Goal: Task Accomplishment & Management: Use online tool/utility

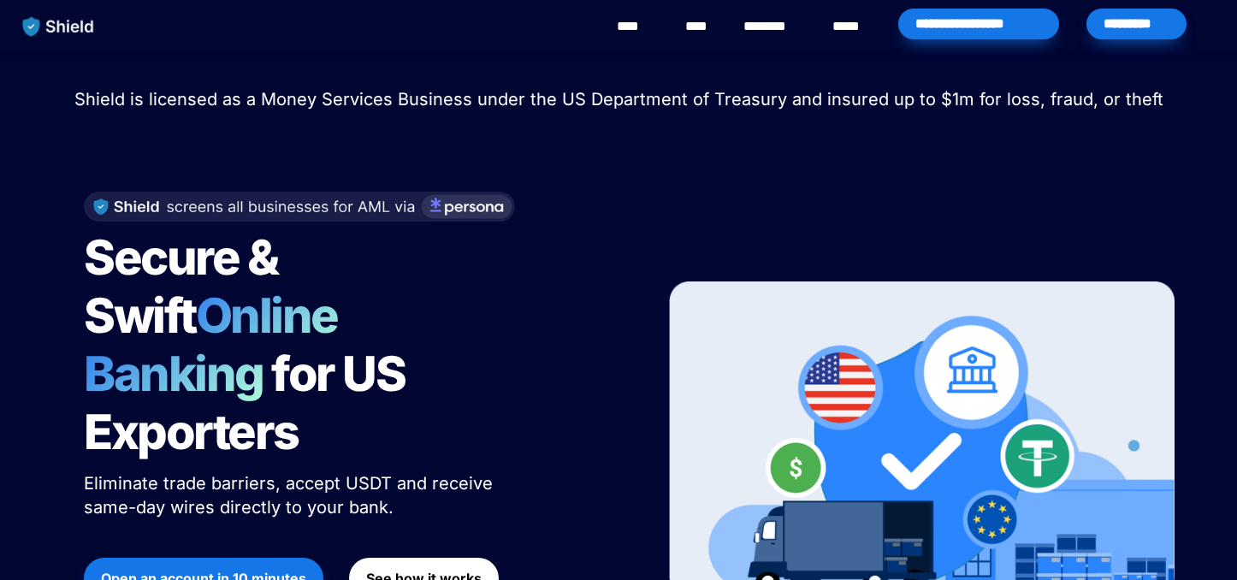
click at [235, 570] on strong "Open an account in 10 minutes" at bounding box center [203, 578] width 205 height 17
click at [1133, 26] on div "*********" at bounding box center [1137, 24] width 100 height 31
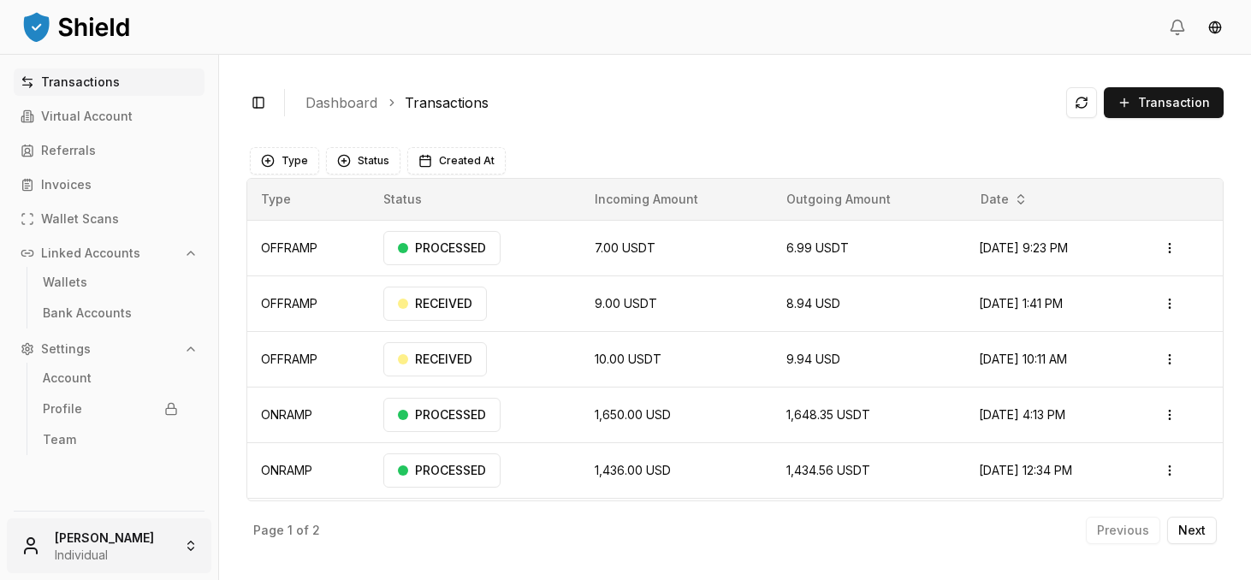
click at [175, 545] on html "Transactions Virtual Account Referrals Invoices Wallet Scans Linked Accounts Wa…" at bounding box center [625, 290] width 1251 height 580
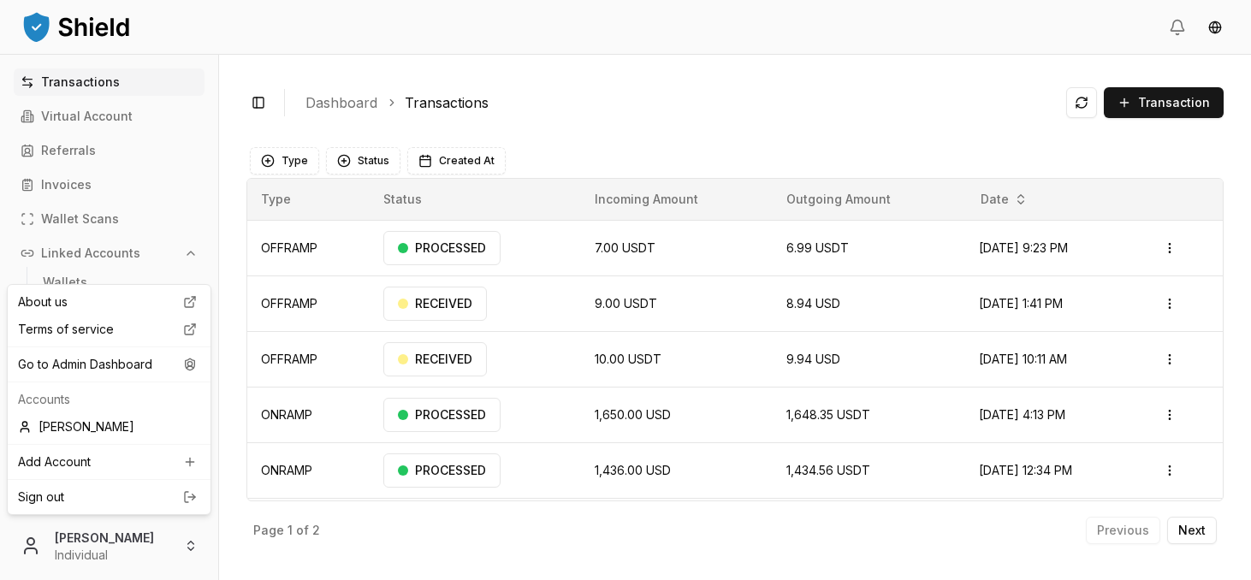
click at [192, 540] on html "Transactions Virtual Account Referrals Invoices Wallet Scans Linked Accounts Wa…" at bounding box center [625, 290] width 1251 height 580
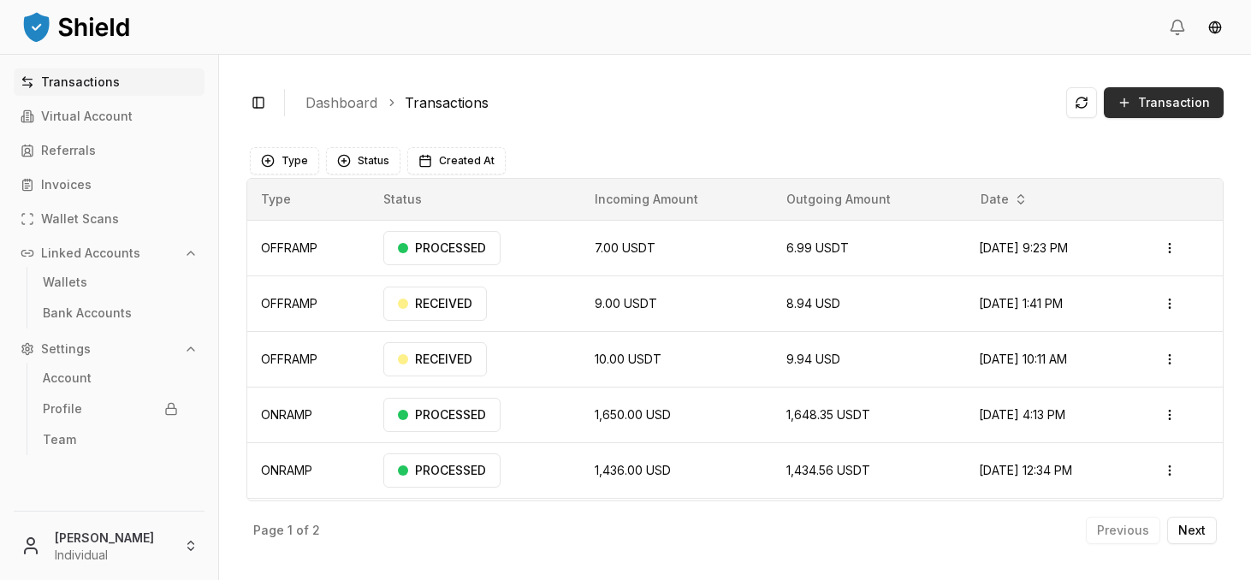
click at [1153, 108] on span "Transaction" at bounding box center [1174, 102] width 72 height 17
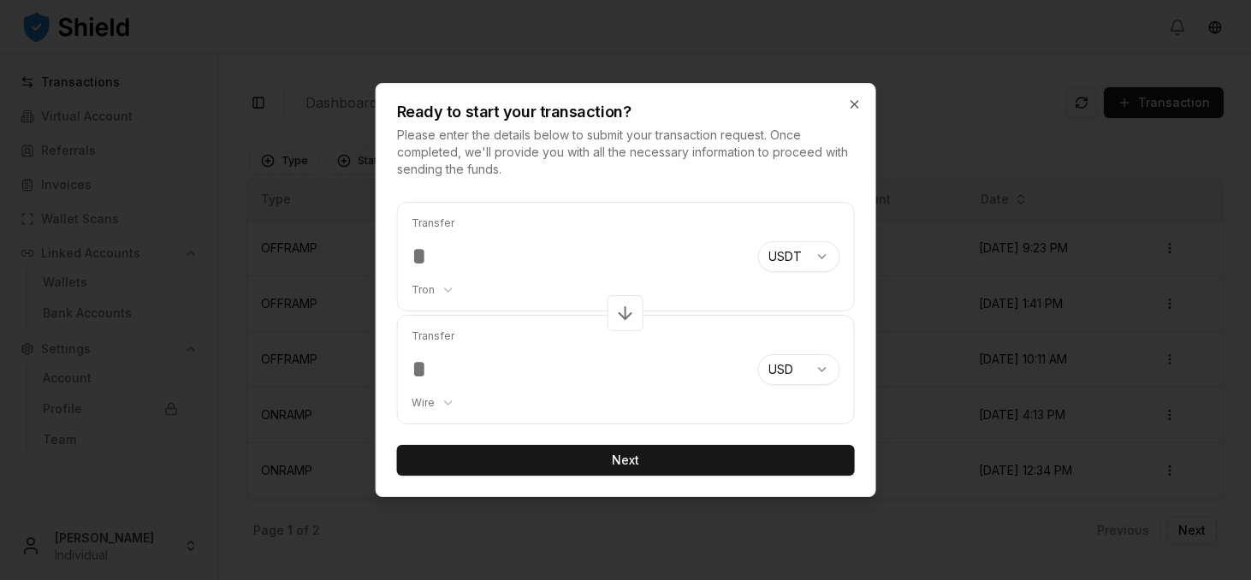
type input "******"
type input "*****"
type input "******"
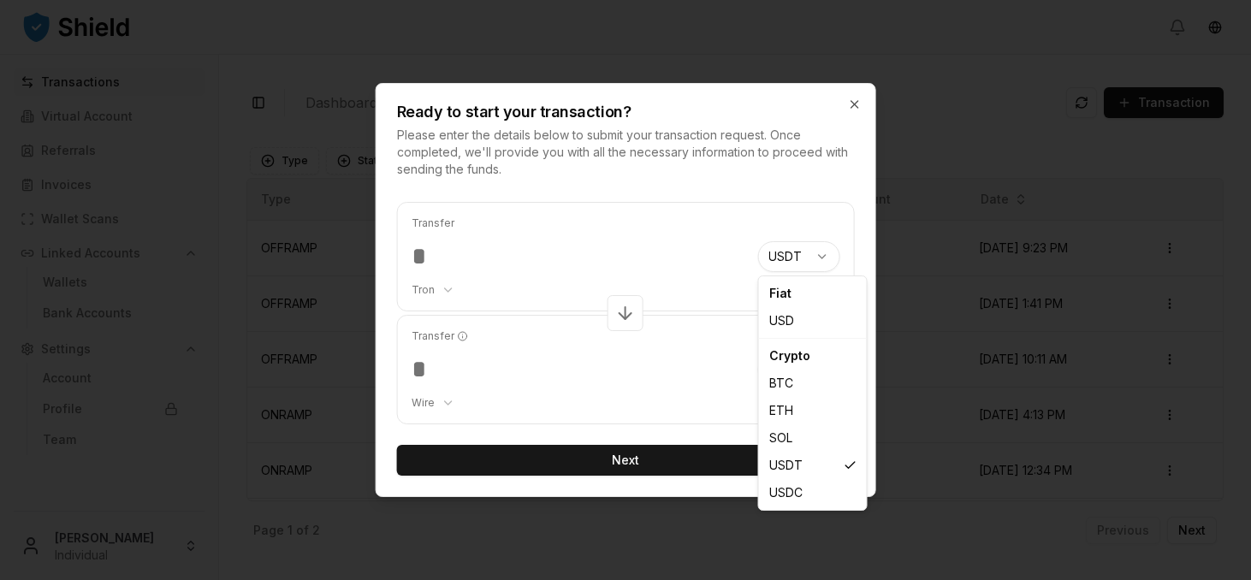
click at [799, 254] on body "Transactions Virtual Account Referrals Invoices Wallet Scans Linked Accounts Wa…" at bounding box center [625, 290] width 1251 height 580
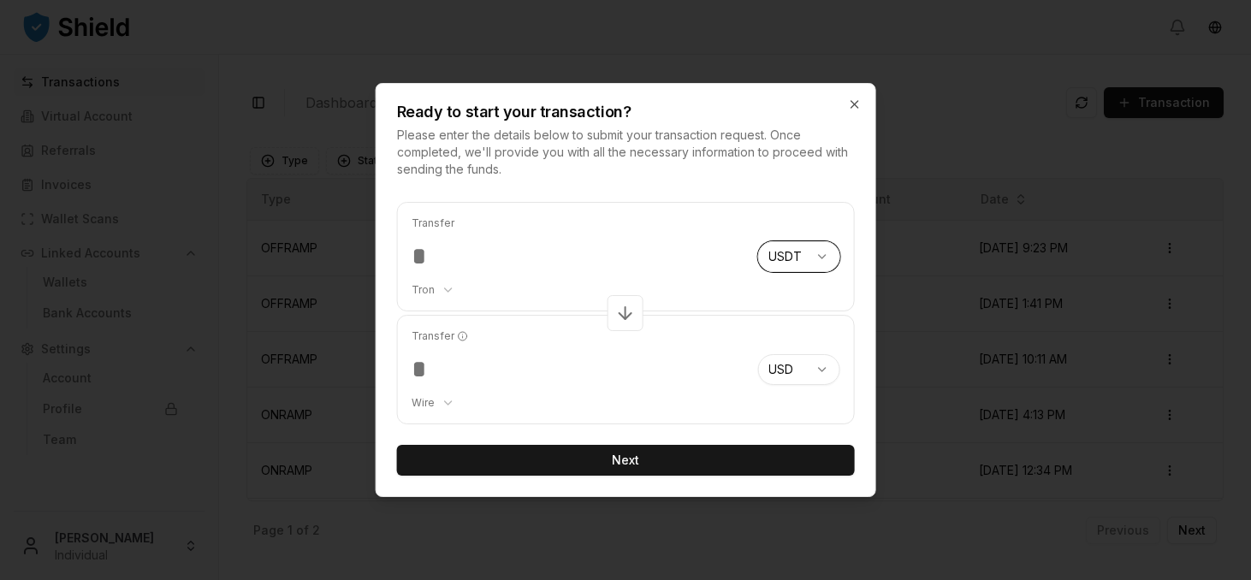
click at [810, 257] on body "Transactions Virtual Account Referrals Invoices Wallet Scans Linked Accounts Wa…" at bounding box center [625, 290] width 1251 height 580
click at [428, 292] on body "Transactions Virtual Account Referrals Invoices Wallet Scans Linked Accounts Wa…" at bounding box center [625, 290] width 1251 height 580
drag, startPoint x: 440, startPoint y: 374, endPoint x: 459, endPoint y: 377, distance: 19.0
click at [437, 403] on body "Transactions Virtual Account Referrals Invoices Wallet Scans Linked Accounts Wa…" at bounding box center [625, 290] width 1251 height 580
click at [430, 400] on body "Transactions Virtual Account Referrals Invoices Wallet Scans Linked Accounts Wa…" at bounding box center [625, 290] width 1251 height 580
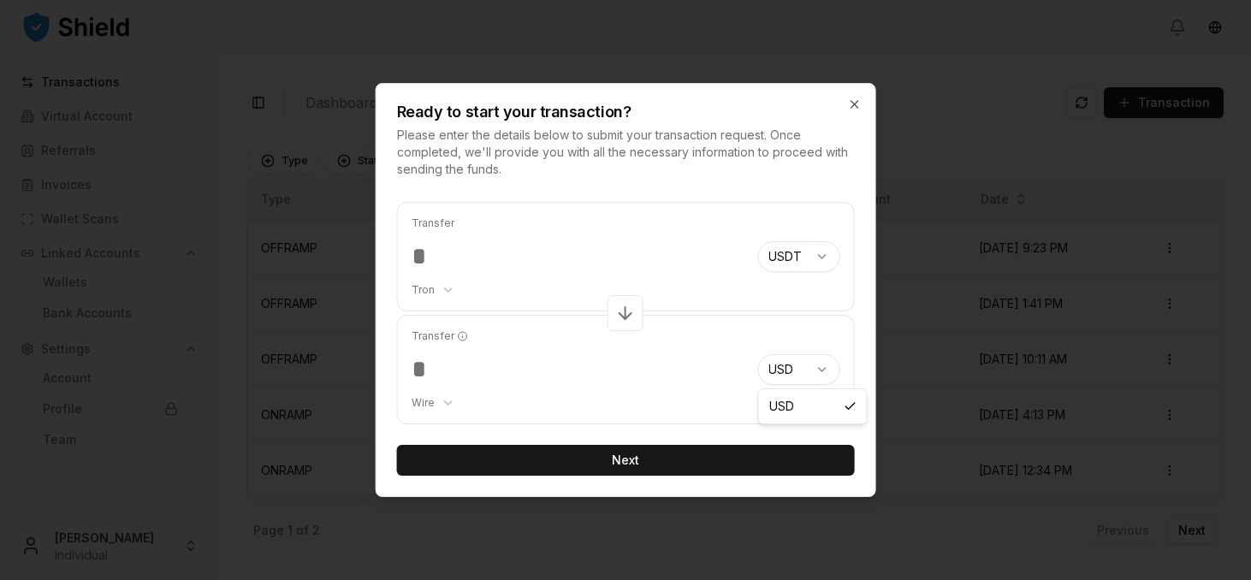
click at [772, 374] on body "Transactions Virtual Account Referrals Invoices Wallet Scans Linked Accounts Wa…" at bounding box center [625, 290] width 1251 height 580
click at [800, 376] on body "Transactions Virtual Account Referrals Invoices Wallet Scans Linked Accounts Wa…" at bounding box center [625, 290] width 1251 height 580
drag, startPoint x: 441, startPoint y: 371, endPoint x: 495, endPoint y: 371, distance: 53.9
click at [495, 371] on input "*****" at bounding box center [578, 369] width 333 height 31
click at [514, 374] on input "*****" at bounding box center [578, 369] width 333 height 31
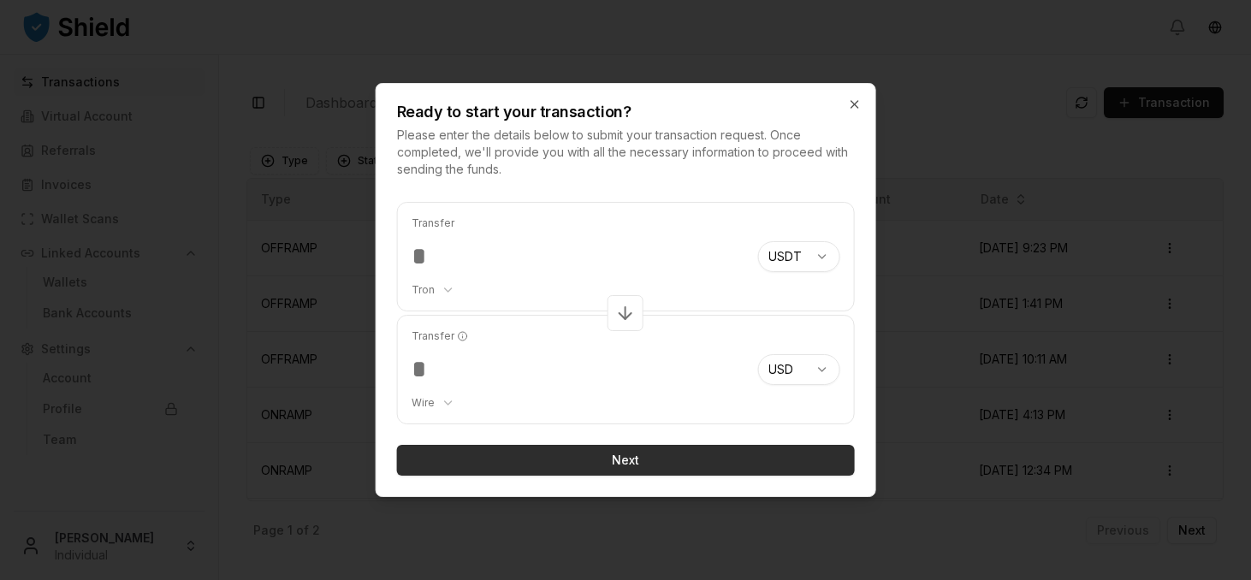
click at [543, 455] on button "Next" at bounding box center [626, 460] width 458 height 31
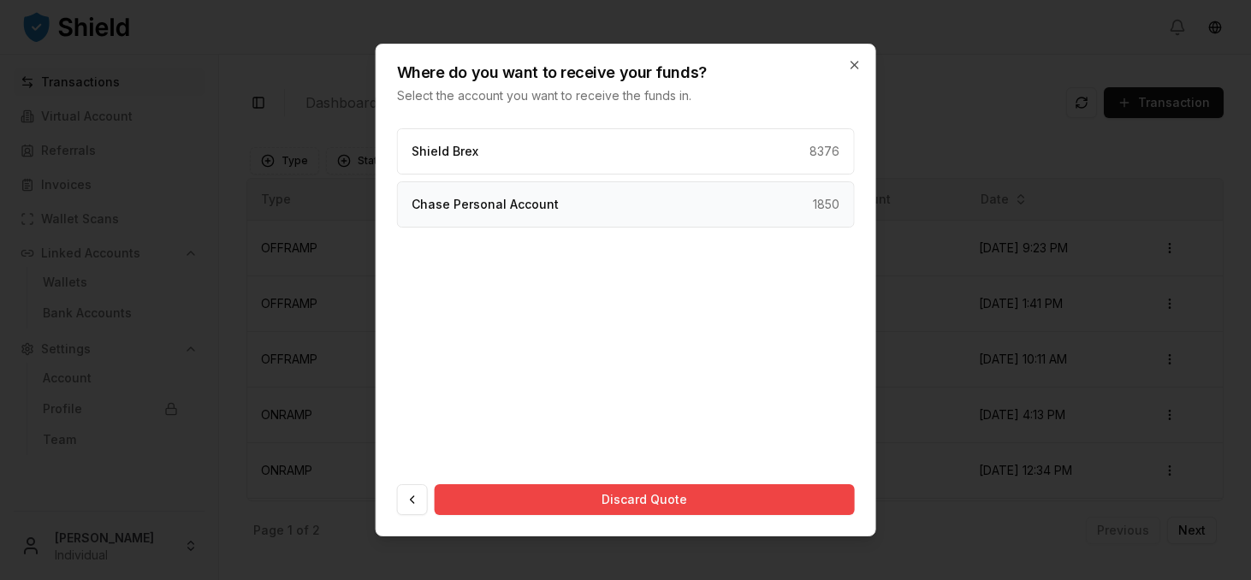
click at [625, 216] on div "Chase Personal Account 1850" at bounding box center [626, 204] width 458 height 46
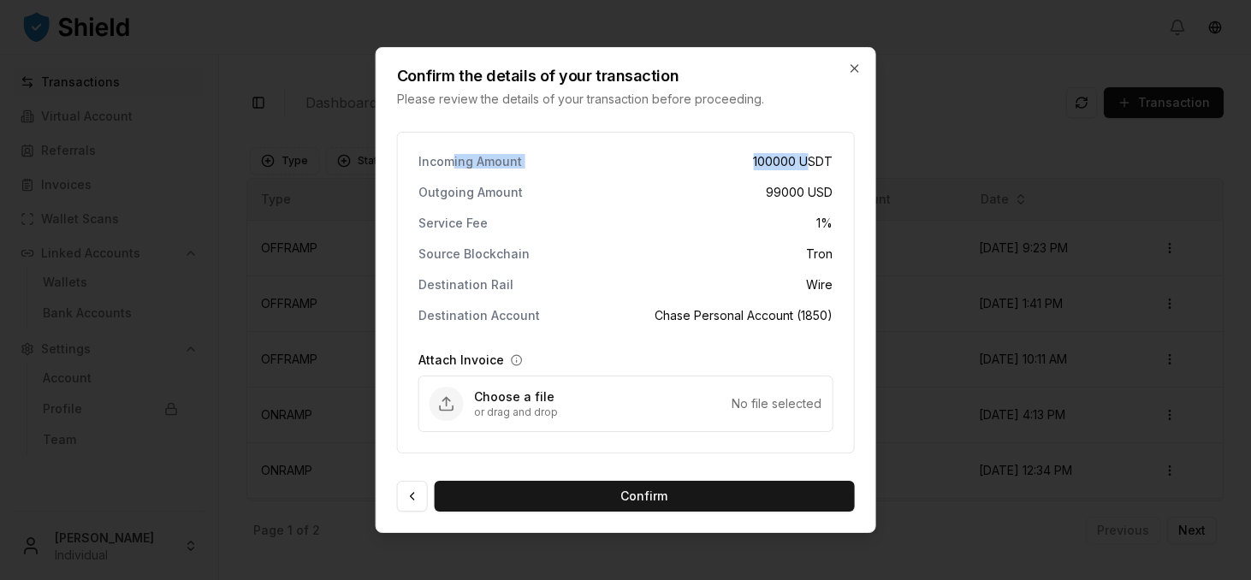
drag, startPoint x: 451, startPoint y: 165, endPoint x: 810, endPoint y: 161, distance: 358.6
click at [810, 161] on div "Incoming Amount 100000 USDT" at bounding box center [625, 161] width 415 height 17
click at [608, 188] on div "Outgoing Amount 99000 USD" at bounding box center [625, 192] width 415 height 17
click at [812, 236] on div "Incoming Amount 100000 USDT Outgoing Amount 99000 USD Service Fee 1 % Source Bl…" at bounding box center [626, 293] width 458 height 322
drag, startPoint x: 709, startPoint y: 263, endPoint x: 820, endPoint y: 253, distance: 110.8
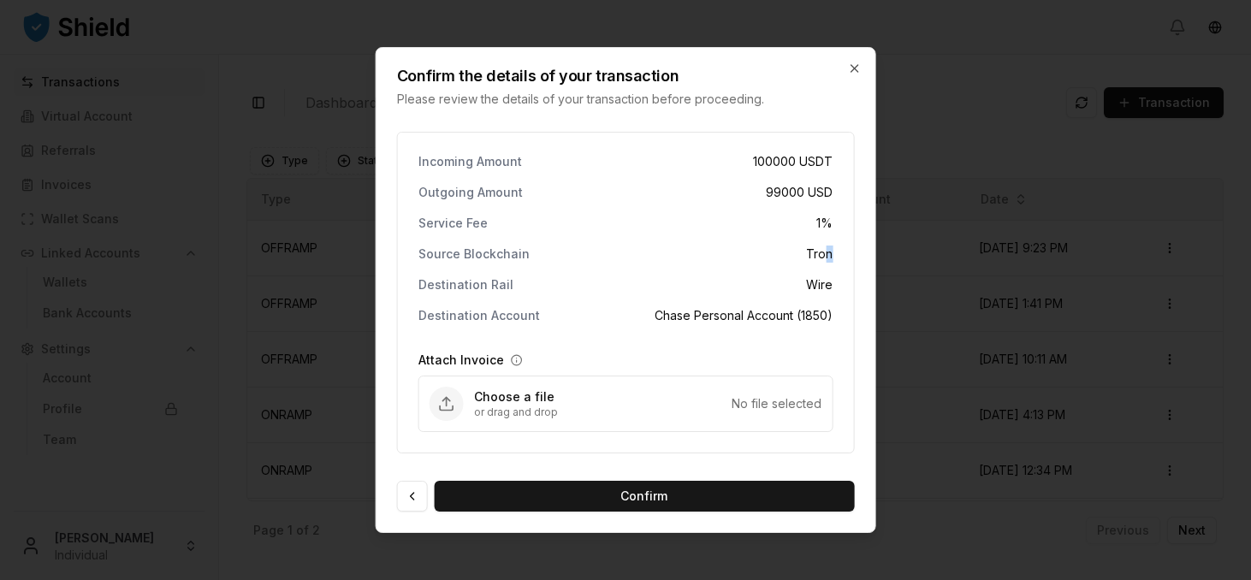
click at [822, 255] on div "Incoming Amount 100000 USDT Outgoing Amount 99000 USD Service Fee 1 % Source Bl…" at bounding box center [626, 293] width 458 height 322
click at [579, 315] on div "Destination Account Chase Personal Account (1850)" at bounding box center [625, 315] width 415 height 17
drag, startPoint x: 602, startPoint y: 315, endPoint x: 833, endPoint y: 329, distance: 231.5
click at [833, 329] on div "Incoming Amount 100000 USDT Outgoing Amount 99000 USD Service Fee 1 % Source Bl…" at bounding box center [626, 293] width 458 height 322
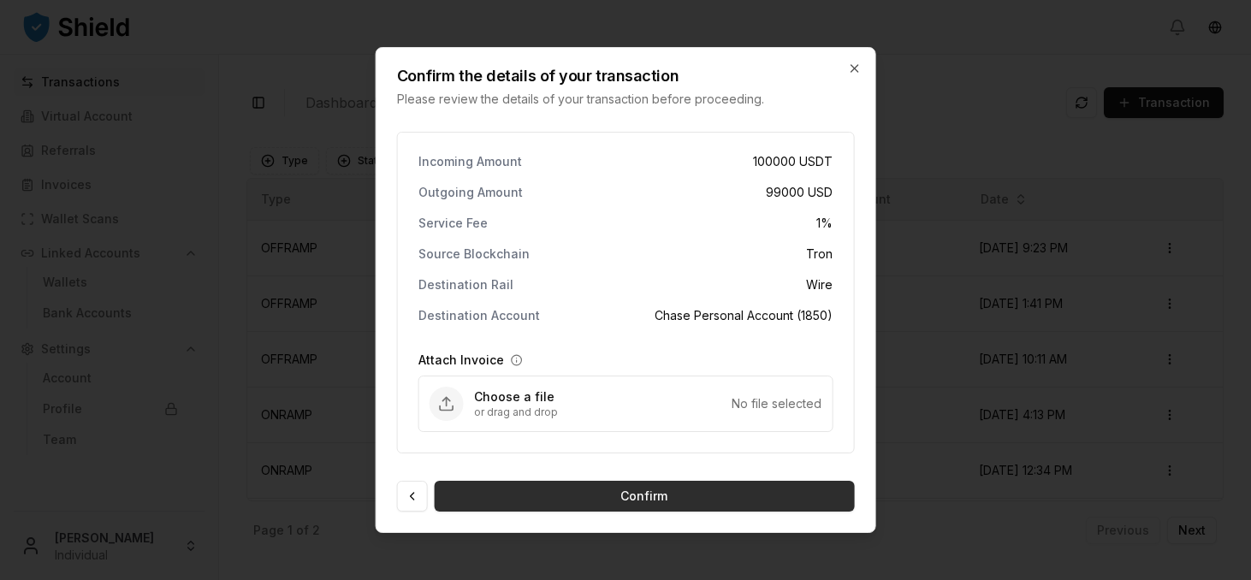
click at [640, 493] on button "Confirm" at bounding box center [645, 496] width 420 height 31
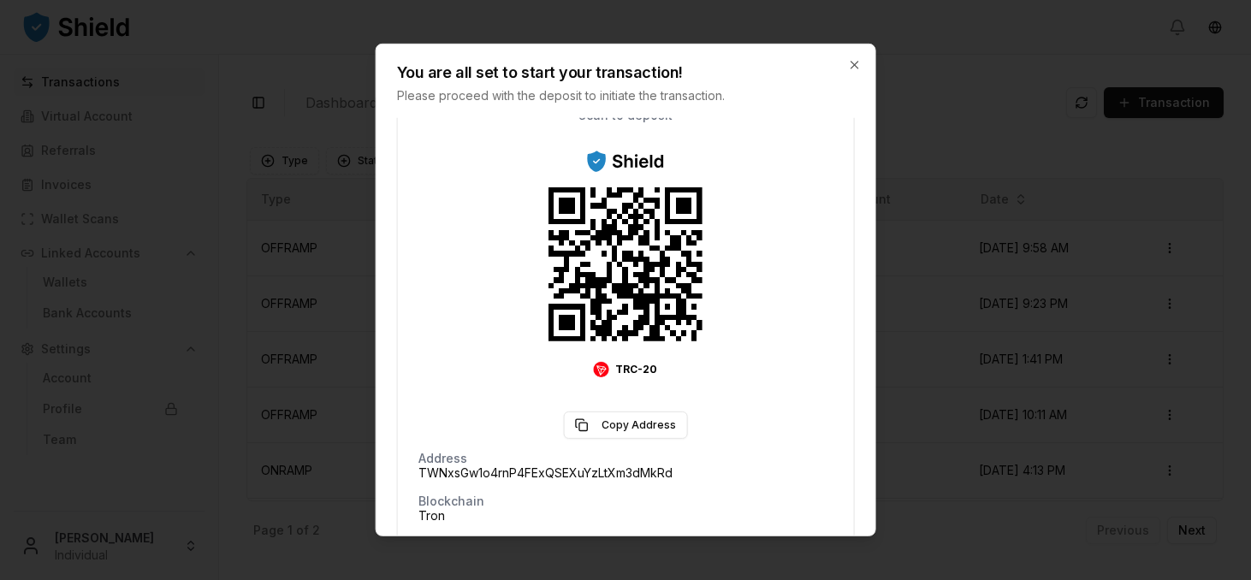
scroll to position [179, 0]
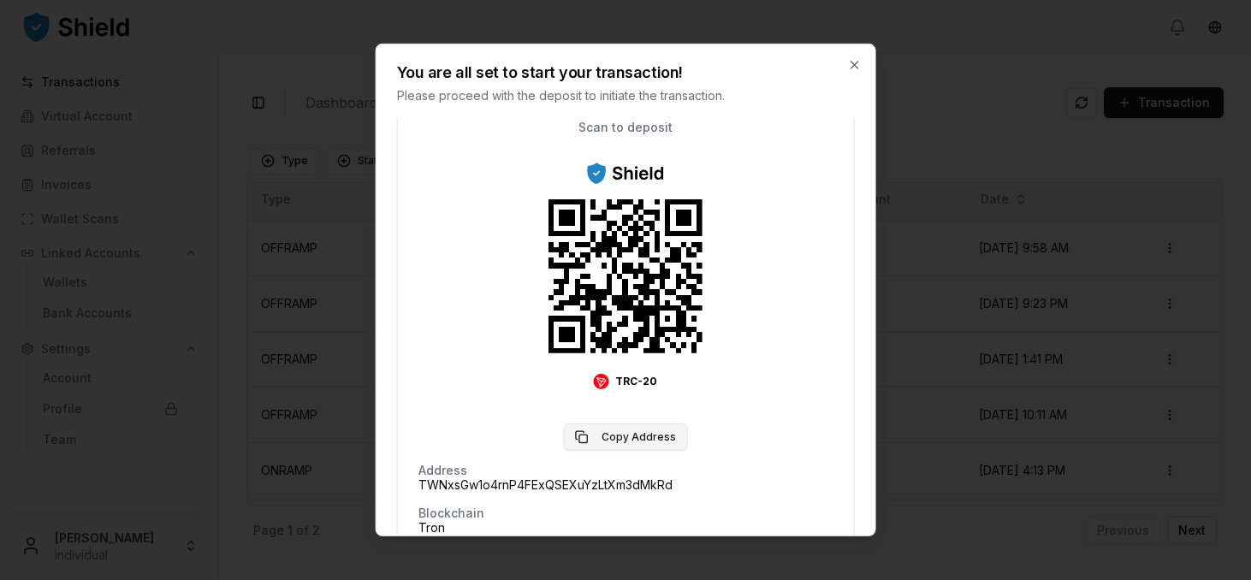
click at [626, 440] on button "Copy Address" at bounding box center [625, 437] width 124 height 27
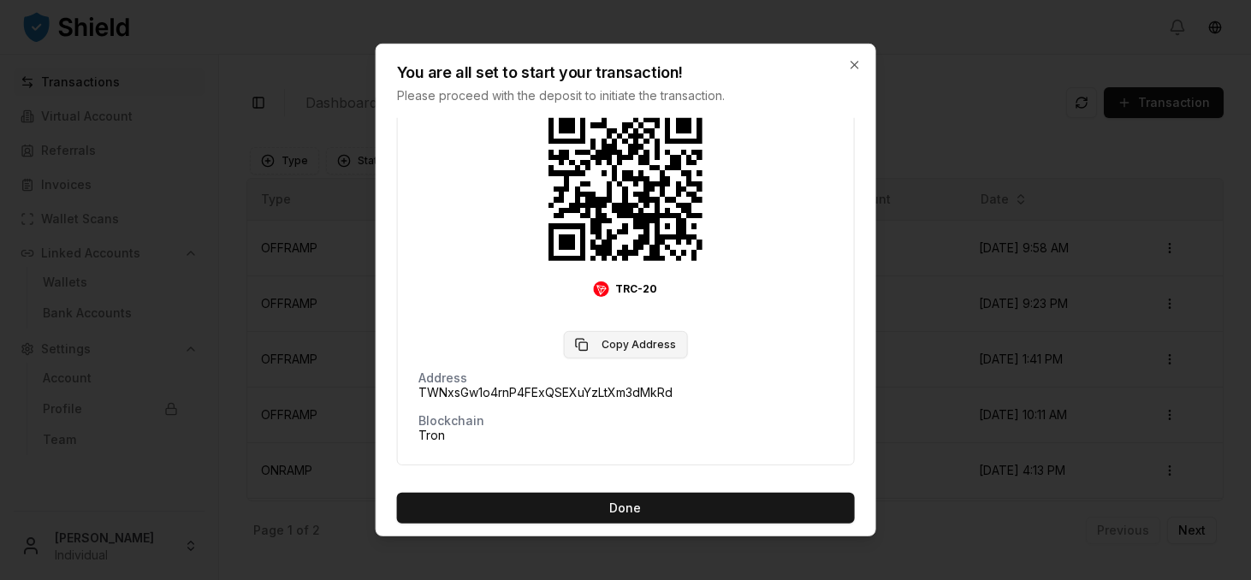
scroll to position [279, 0]
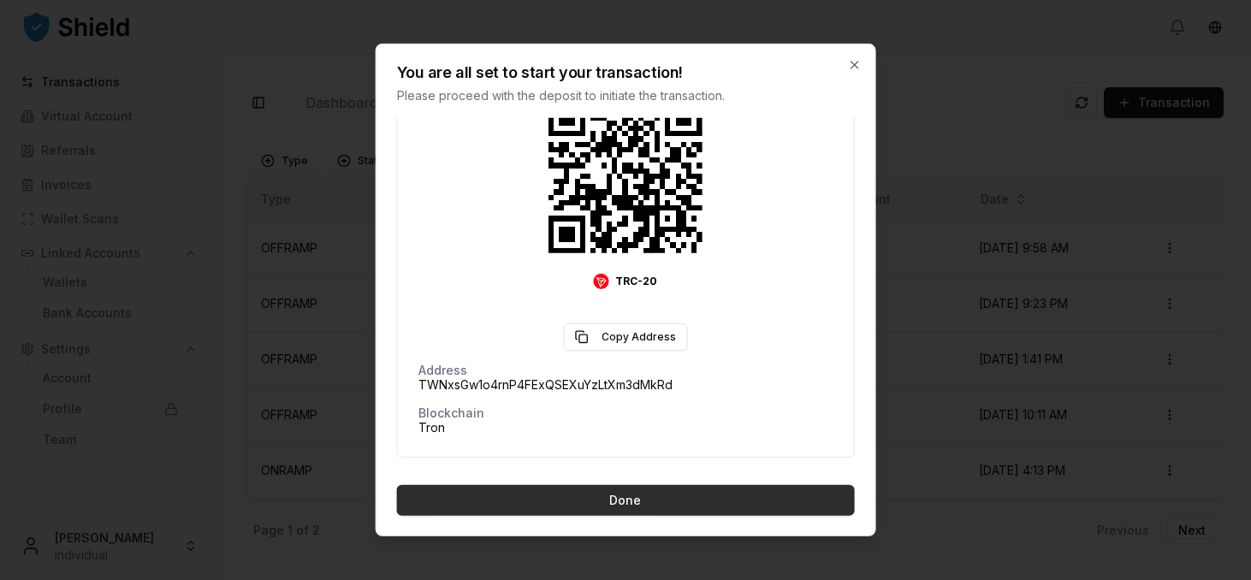
click at [630, 495] on button "Done" at bounding box center [626, 500] width 458 height 31
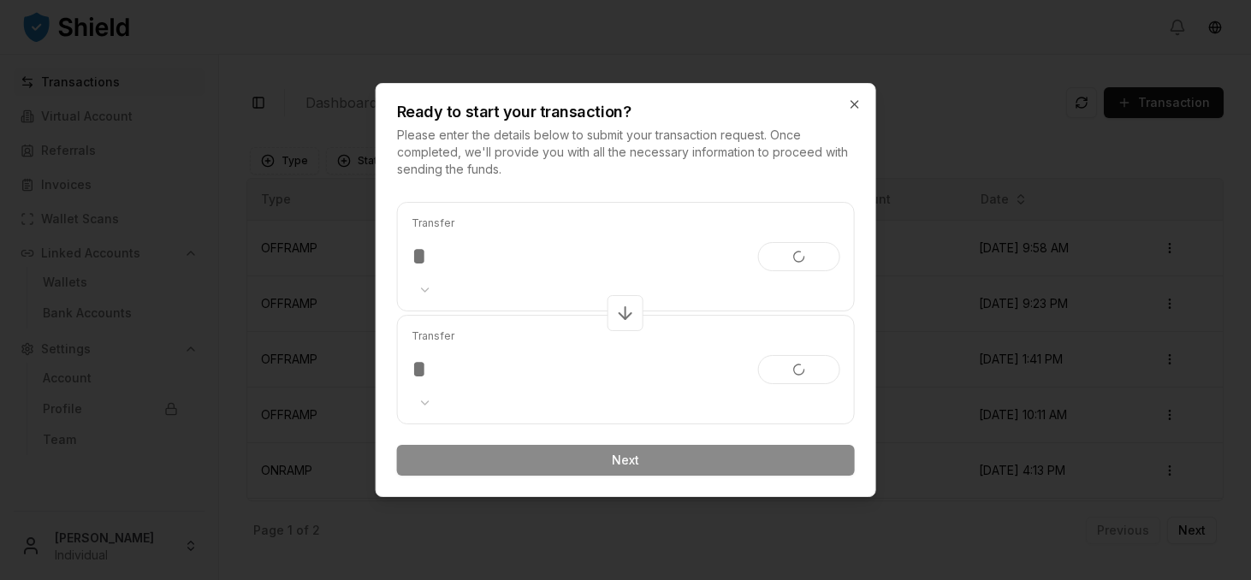
scroll to position [0, 0]
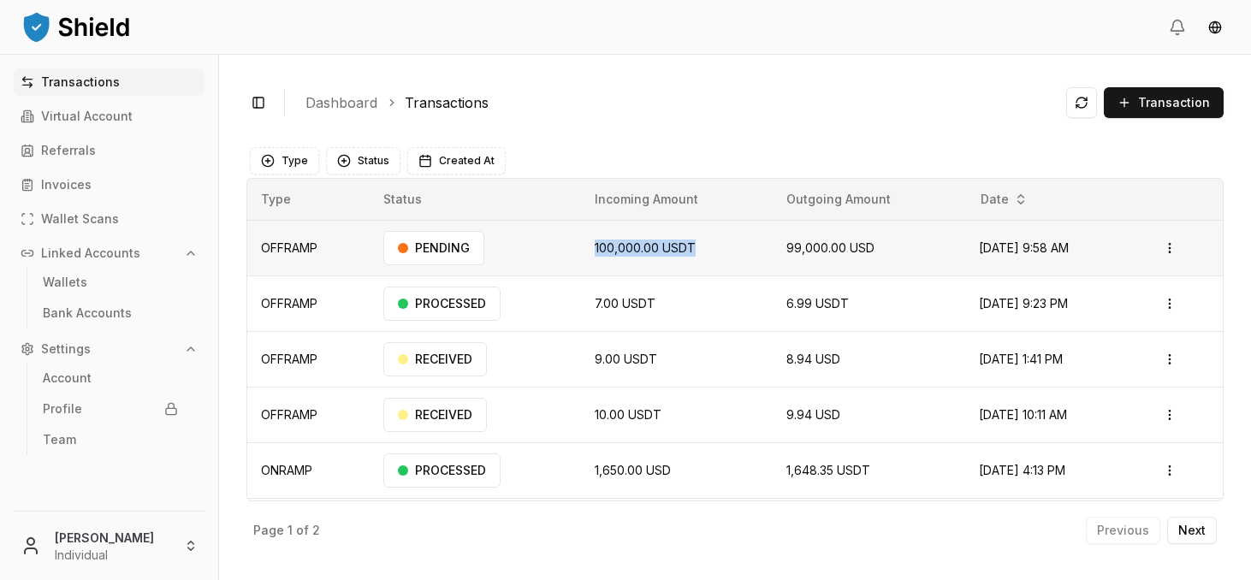
drag, startPoint x: 568, startPoint y: 248, endPoint x: 683, endPoint y: 249, distance: 114.7
click at [683, 249] on td "100,000.00 USDT" at bounding box center [677, 248] width 192 height 56
click at [566, 245] on td "PENDING" at bounding box center [475, 248] width 211 height 56
click at [1172, 249] on html "Transactions Virtual Account Referrals Invoices Wallet Scans Linked Accounts Wa…" at bounding box center [625, 290] width 1251 height 580
click at [1158, 313] on p "View Details" at bounding box center [1148, 316] width 63 height 10
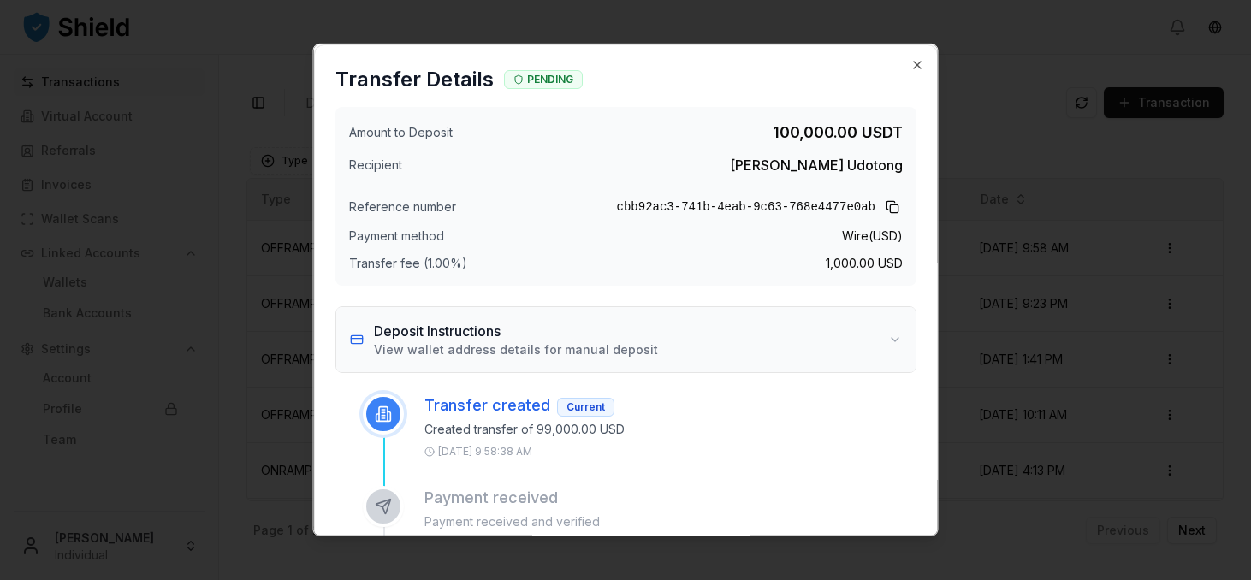
click at [568, 340] on h3 "Deposit Instructions" at bounding box center [516, 331] width 284 height 21
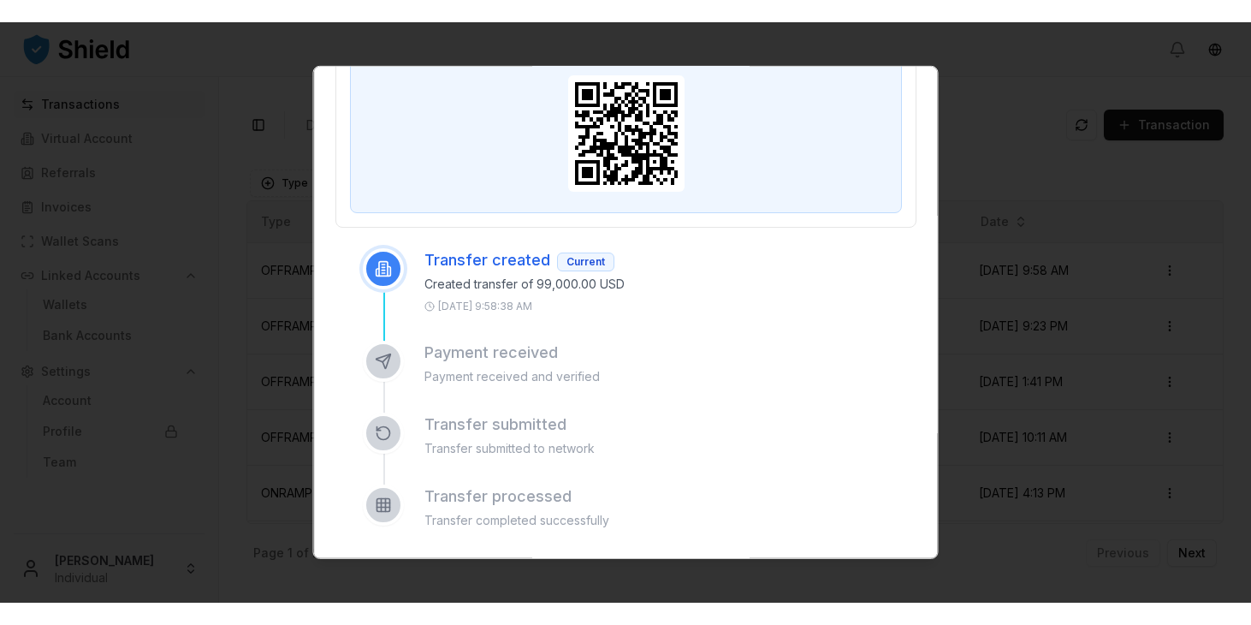
scroll to position [600, 0]
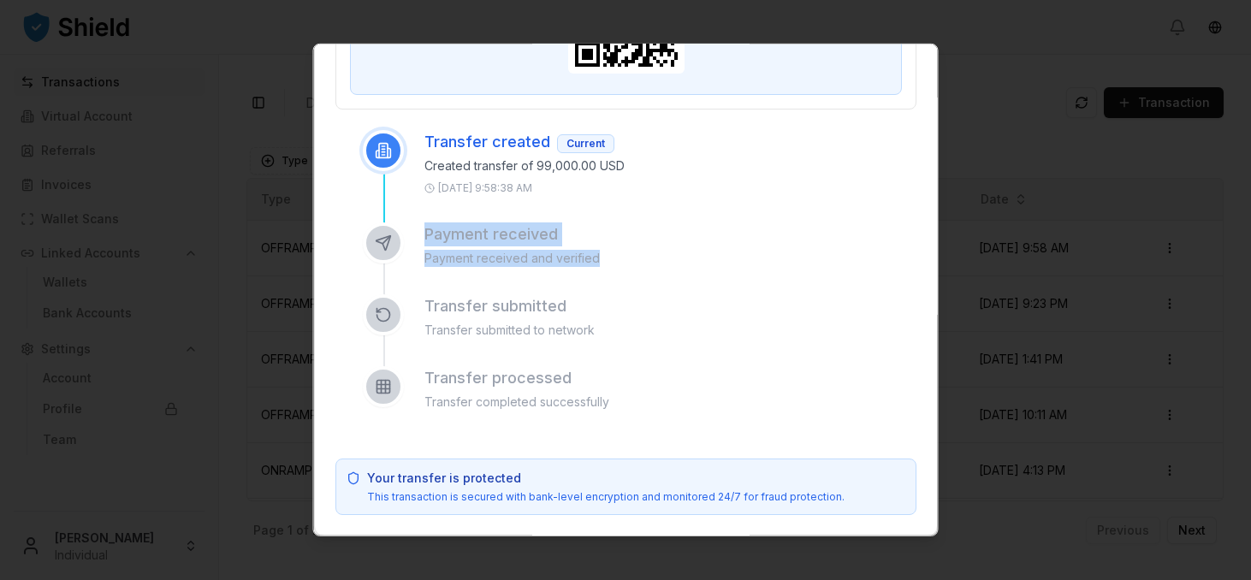
drag, startPoint x: 406, startPoint y: 240, endPoint x: 614, endPoint y: 264, distance: 209.3
click at [614, 264] on div "Payment received Payment received and verified" at bounding box center [640, 259] width 554 height 72
click at [614, 264] on p "Payment received and verified" at bounding box center [670, 258] width 492 height 17
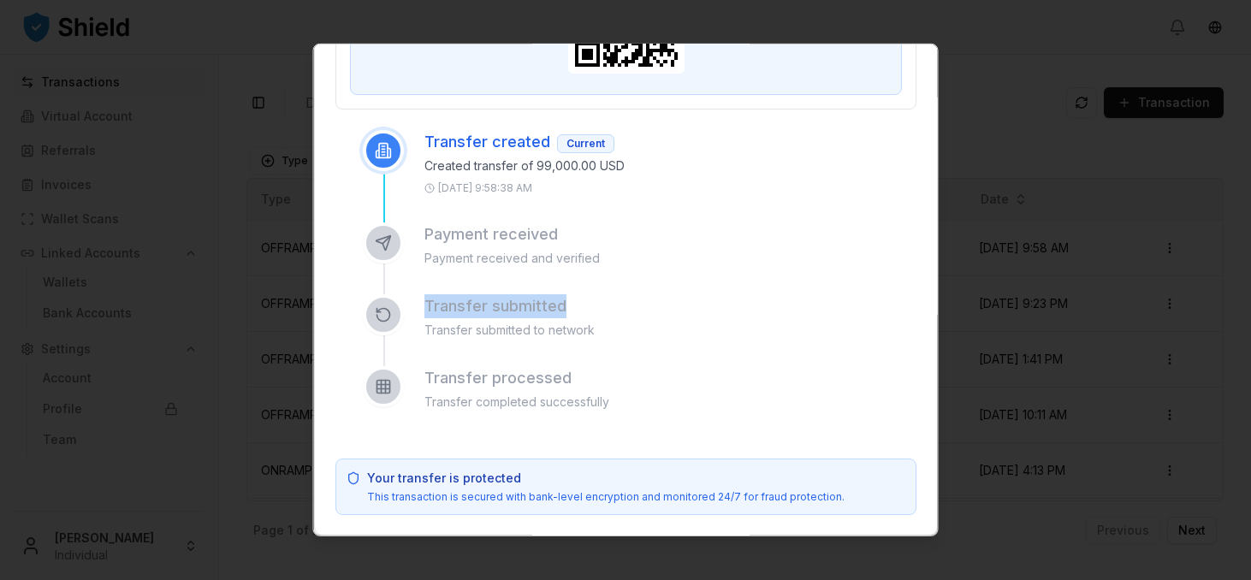
drag, startPoint x: 418, startPoint y: 301, endPoint x: 589, endPoint y: 307, distance: 171.3
click at [589, 307] on div "Transfer submitted Transfer submitted to network" at bounding box center [640, 330] width 554 height 72
click at [414, 380] on div "Transfer processed Transfer completed successfully" at bounding box center [640, 402] width 554 height 72
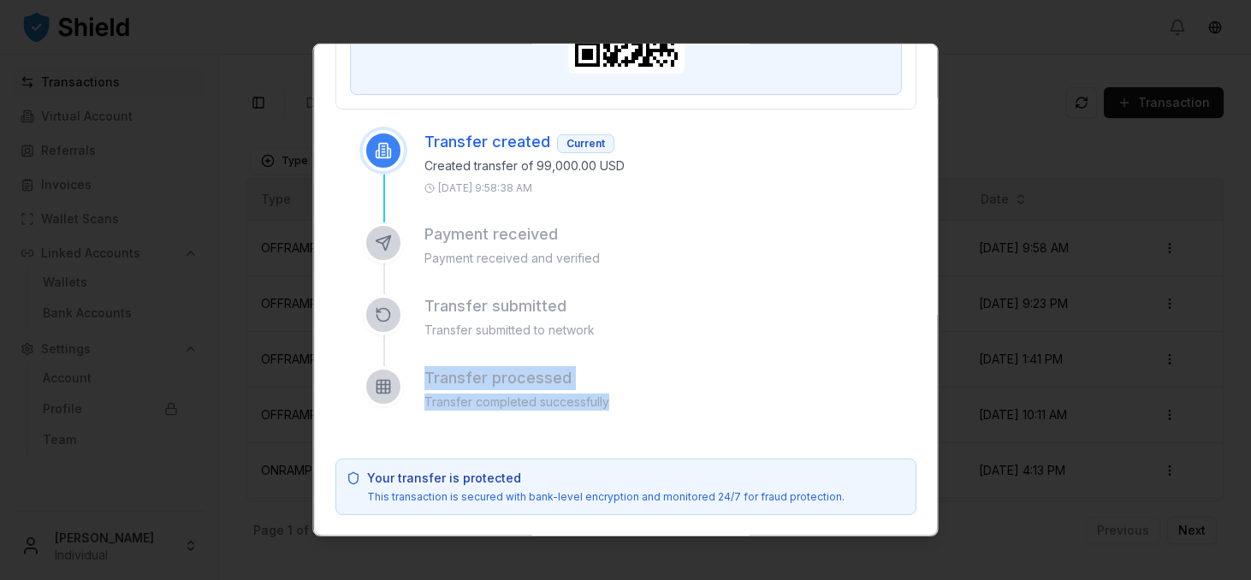
drag, startPoint x: 376, startPoint y: 372, endPoint x: 629, endPoint y: 410, distance: 256.1
click at [629, 410] on div "Transfer processed Transfer completed successfully" at bounding box center [640, 402] width 554 height 72
click at [674, 407] on p "Transfer completed successfully" at bounding box center [670, 402] width 492 height 17
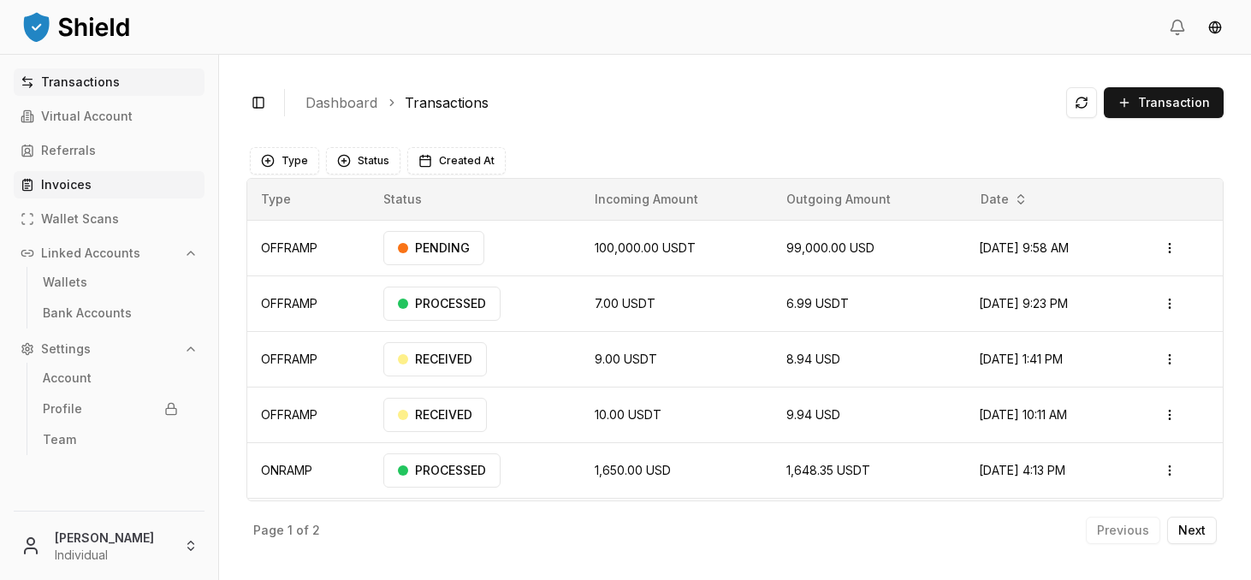
click at [176, 183] on link "Invoices" at bounding box center [109, 184] width 191 height 27
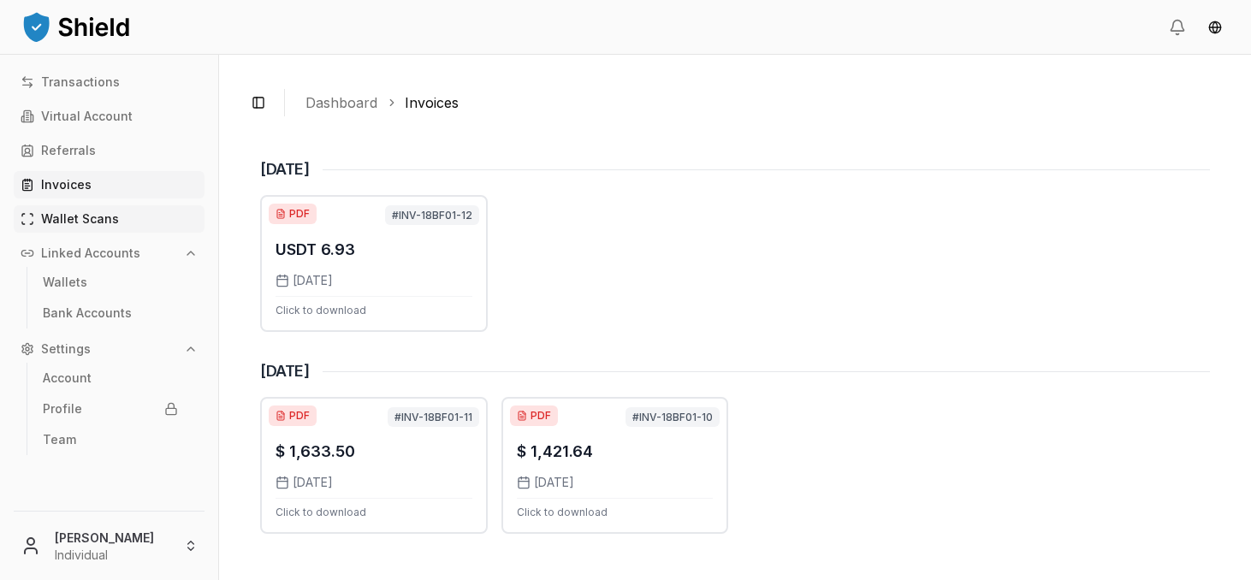
click at [152, 216] on link "Wallet Scans" at bounding box center [109, 218] width 191 height 27
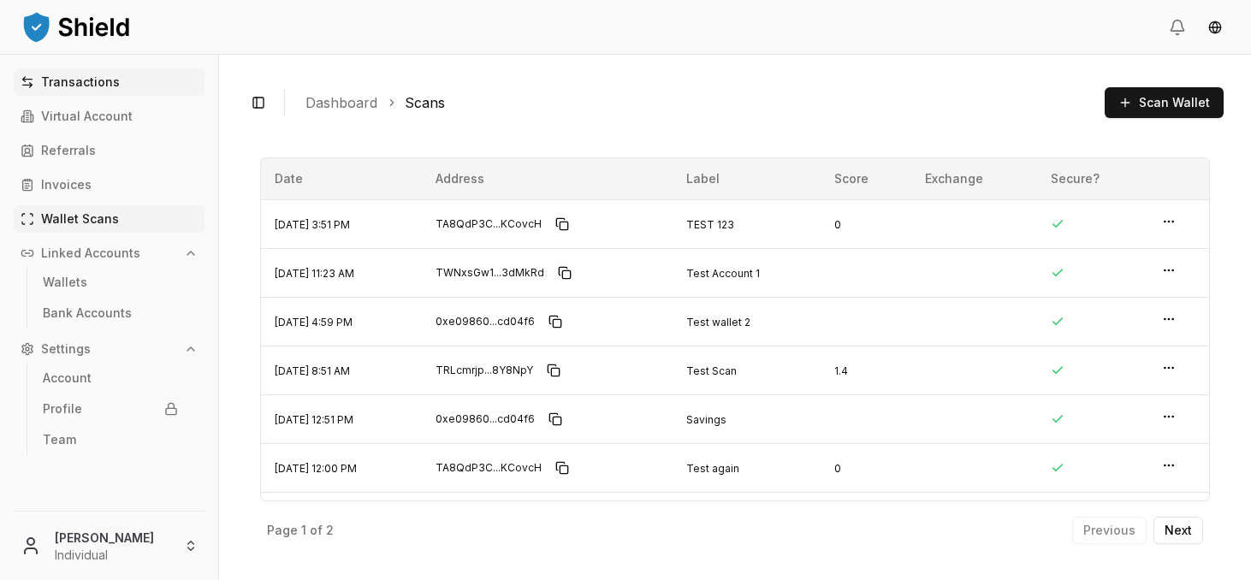
click at [181, 73] on link "Transactions" at bounding box center [109, 81] width 191 height 27
